Goal: Task Accomplishment & Management: Use online tool/utility

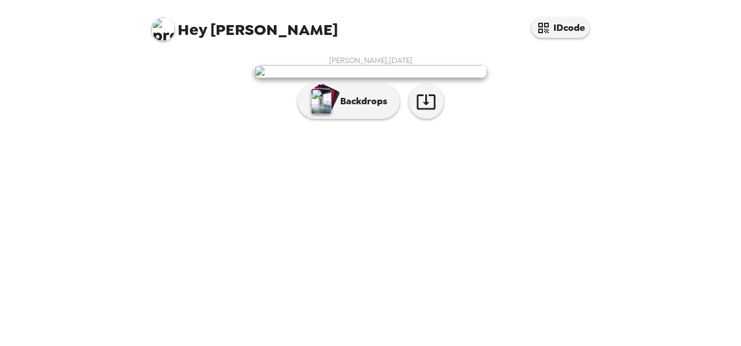
scroll to position [75, 0]
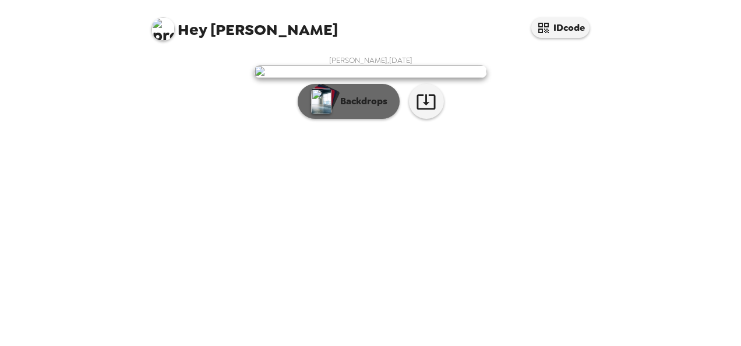
click at [341, 108] on p "Backdrops" at bounding box center [360, 101] width 53 height 14
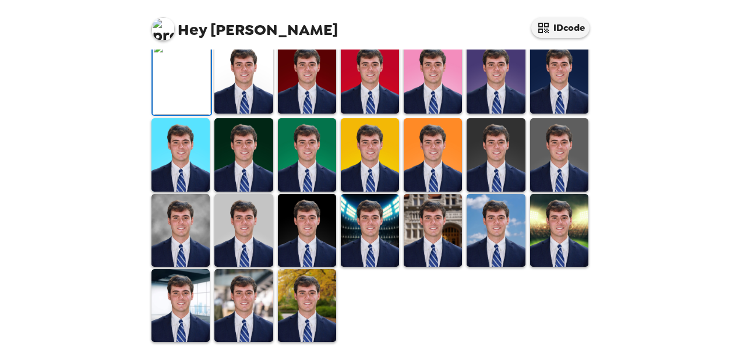
scroll to position [160, 0]
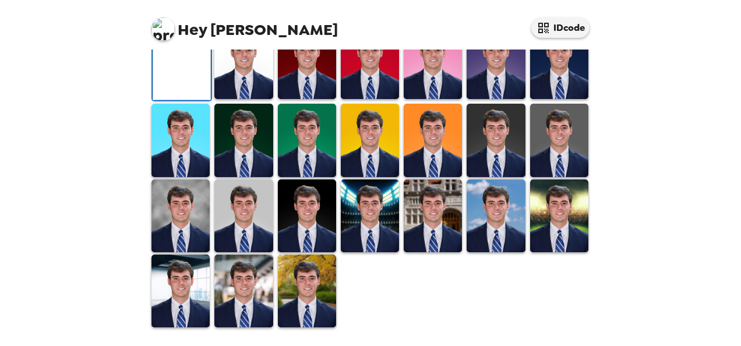
click at [494, 99] on img at bounding box center [495, 62] width 58 height 73
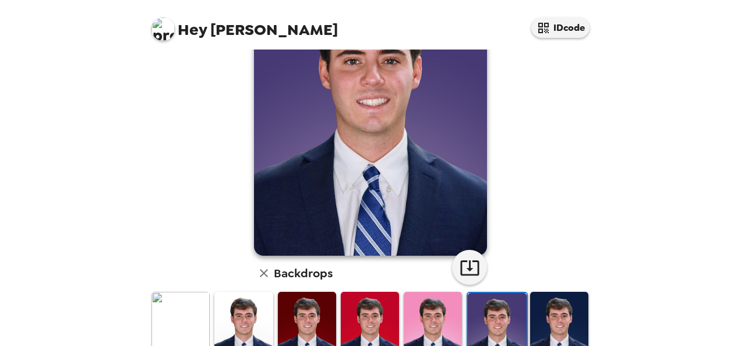
scroll to position [154, 0]
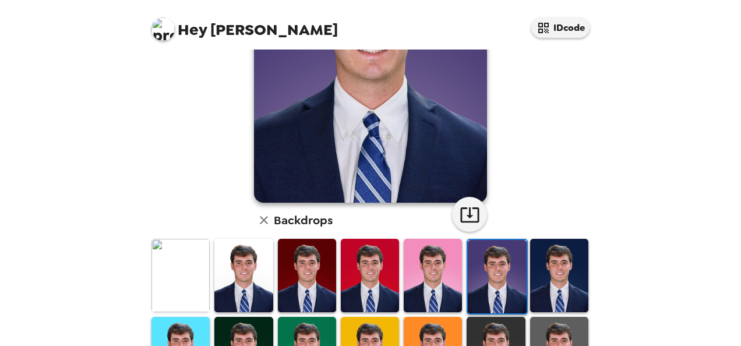
click at [566, 280] on img at bounding box center [559, 275] width 58 height 73
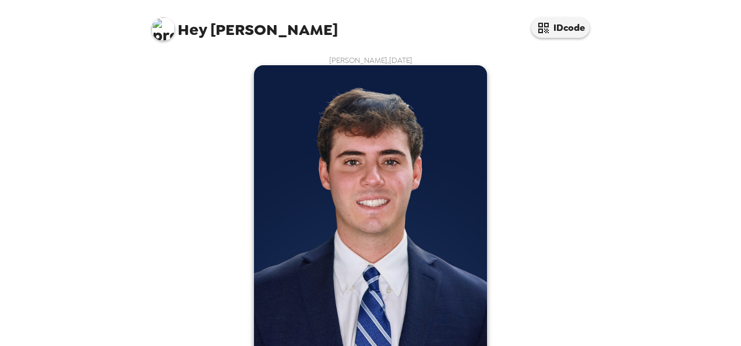
scroll to position [20, 0]
